Goal: Information Seeking & Learning: Find contact information

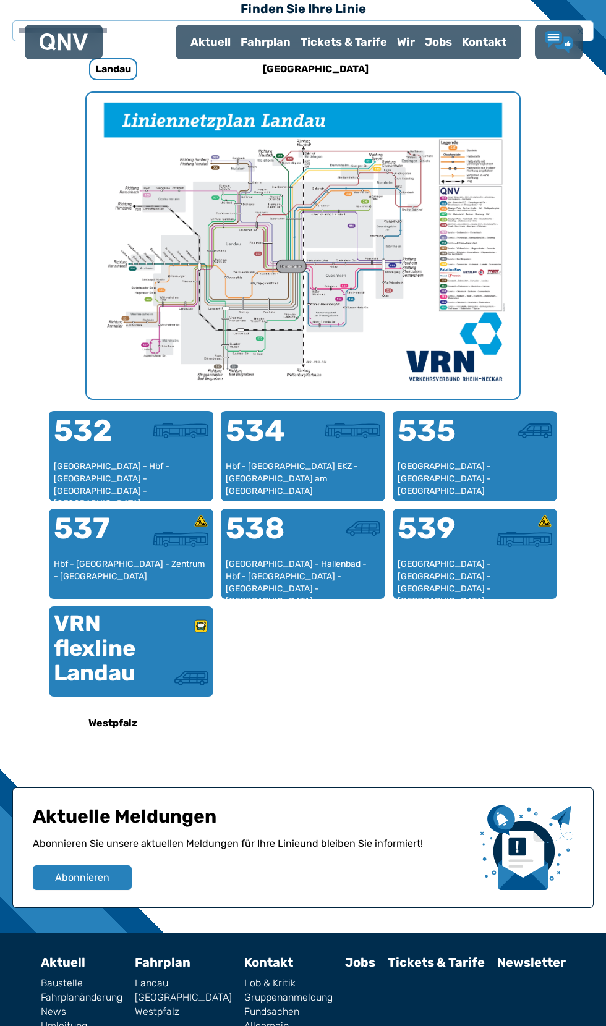
click at [236, 58] on div "Fahrplan" at bounding box center [266, 42] width 60 height 32
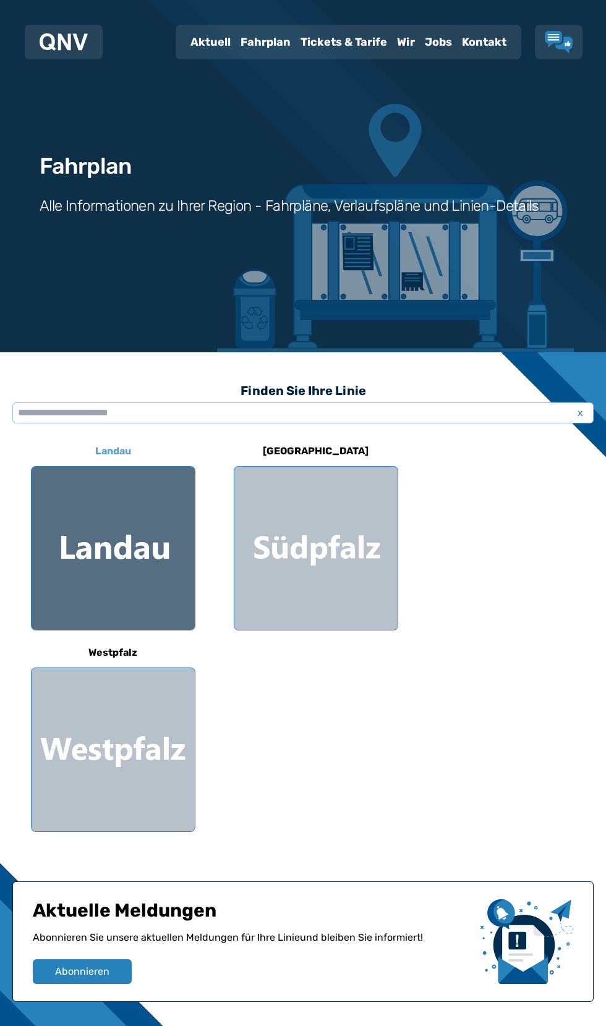
click at [154, 545] on div at bounding box center [113, 548] width 163 height 163
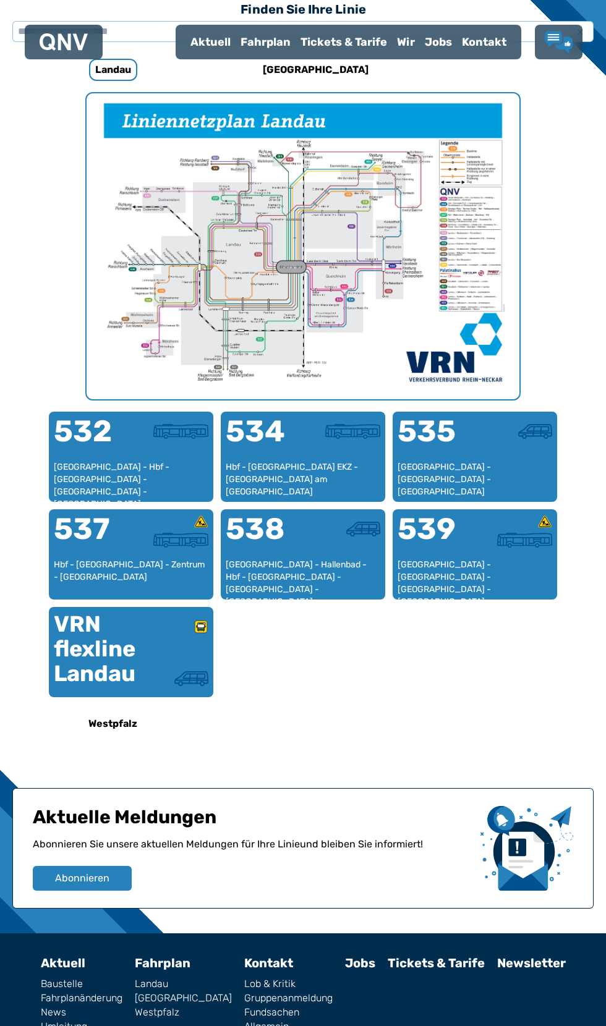
scroll to position [382, 0]
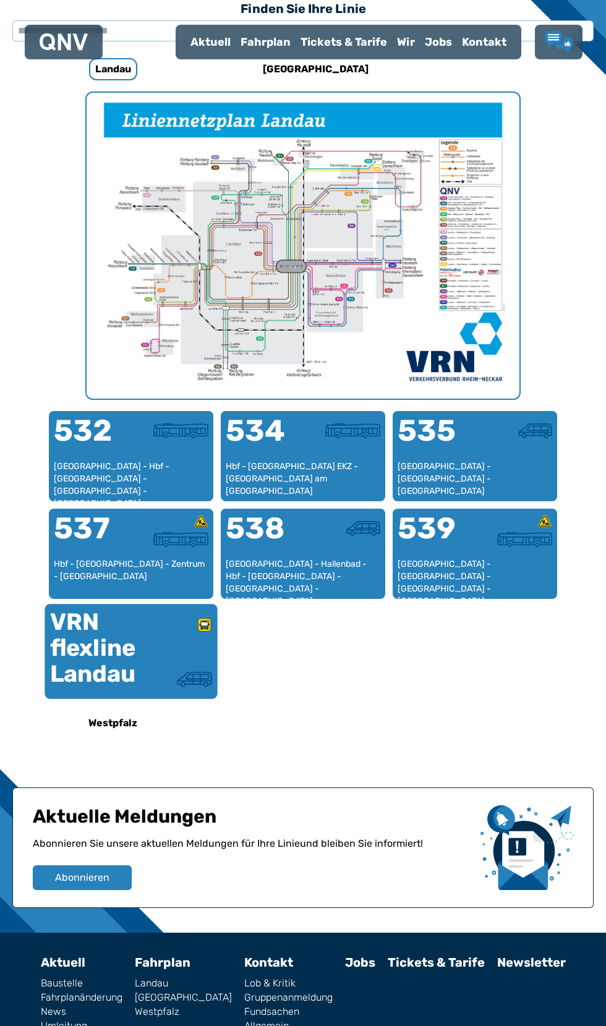
click at [143, 661] on div at bounding box center [171, 645] width 81 height 54
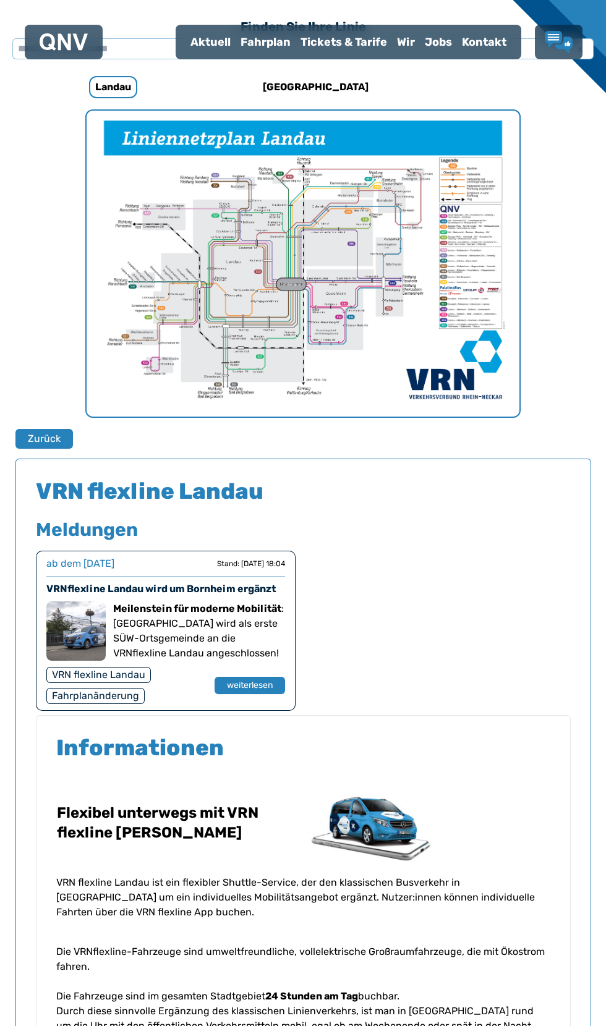
scroll to position [365, 0]
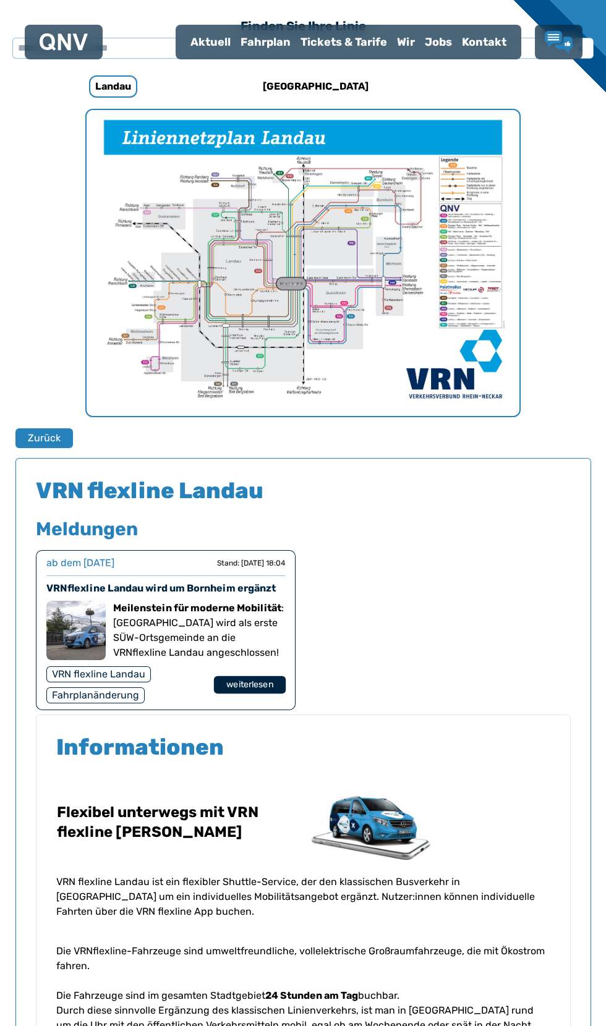
click at [285, 694] on button "weiterlesen" at bounding box center [249, 685] width 72 height 18
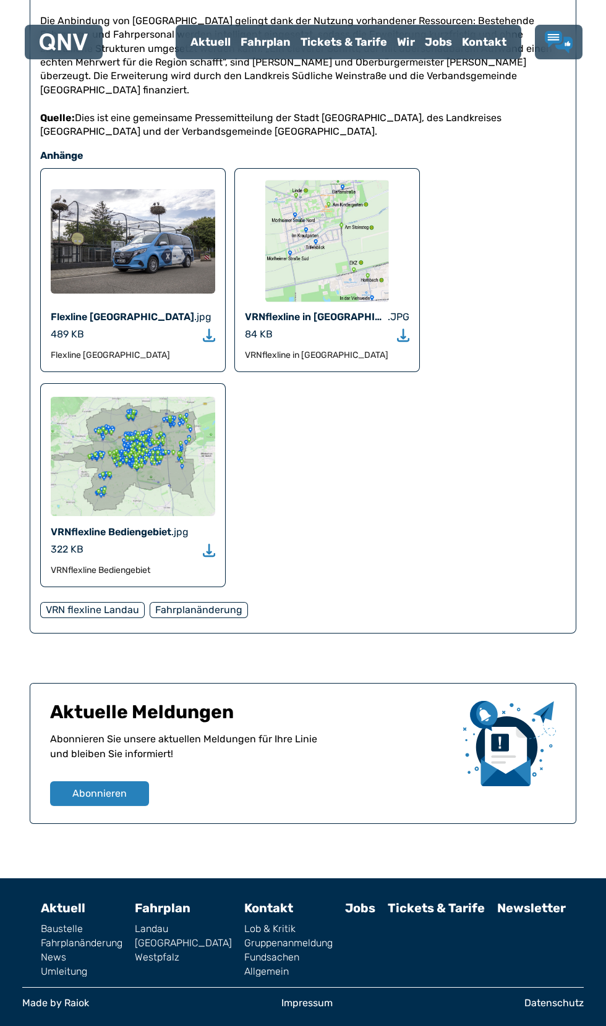
scroll to position [2933, 0]
click at [370, 49] on div "Tickets & Tarife" at bounding box center [344, 42] width 96 height 32
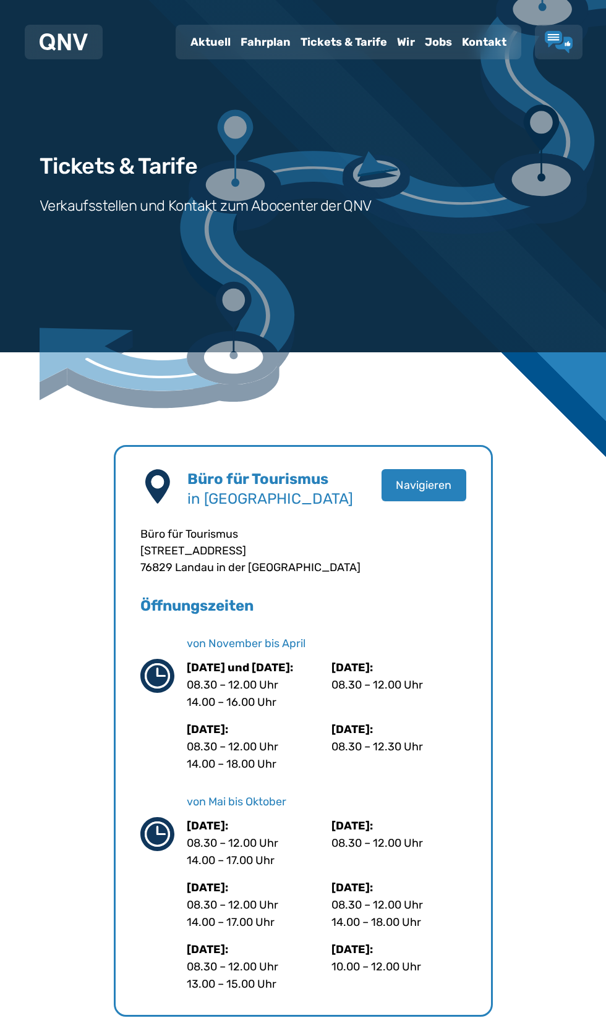
click at [291, 576] on p "Büro für Tourismus [STREET_ADDRESS]" at bounding box center [303, 551] width 326 height 50
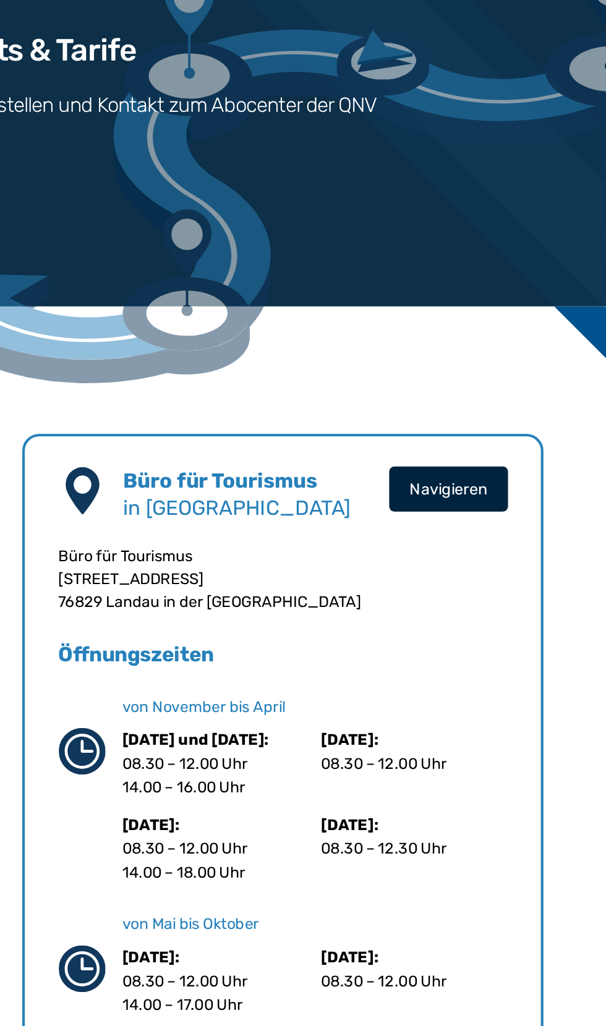
click at [448, 477] on button "Navigieren" at bounding box center [423, 485] width 87 height 33
